Goal: Task Accomplishment & Management: Use online tool/utility

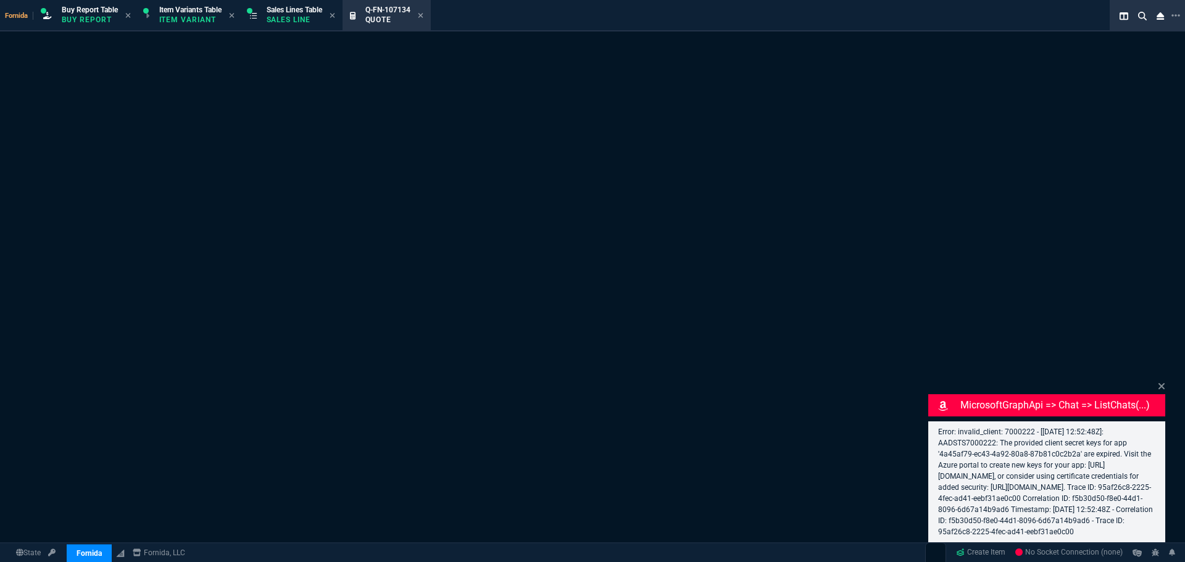
select select "1: BROV"
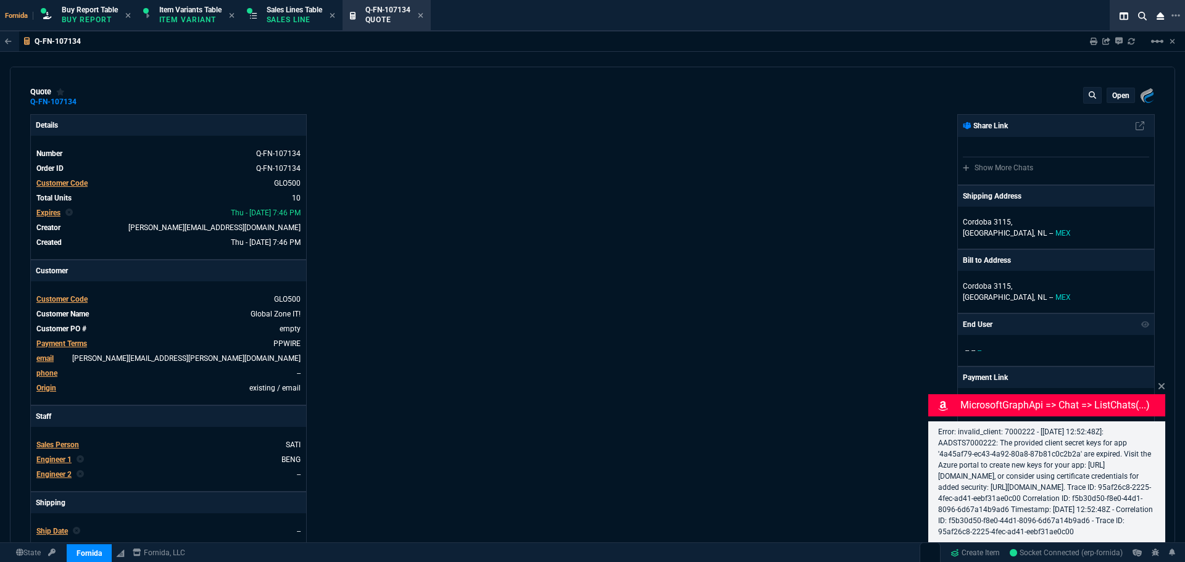
type input "13"
type input "395"
type input "67"
type input "40"
type input "78"
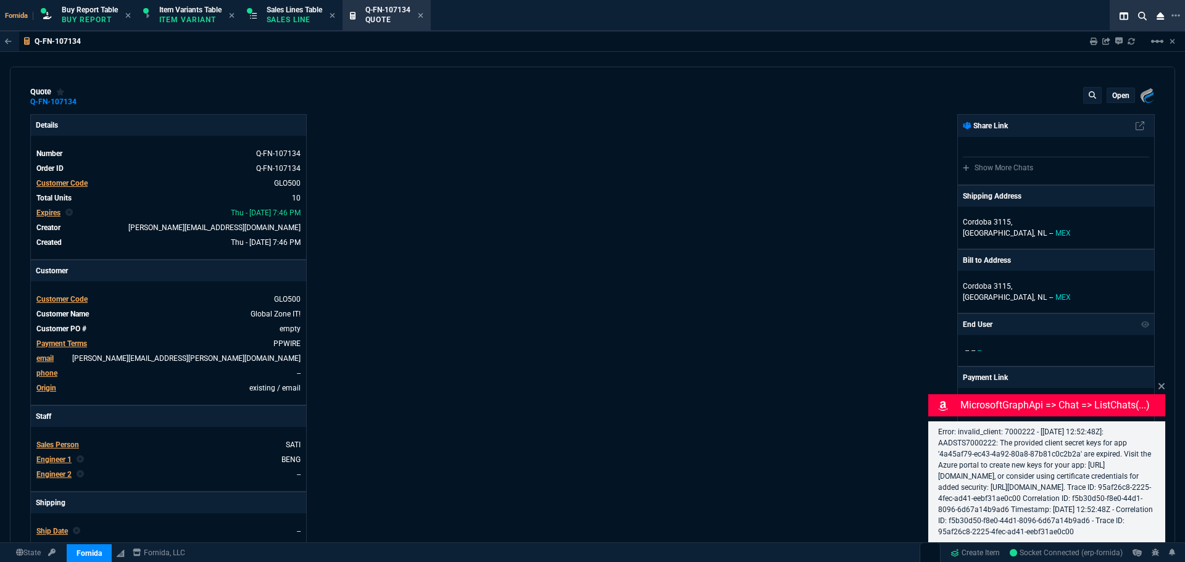
type input "70"
type input "20"
type input "70"
